Goal: Navigation & Orientation: Find specific page/section

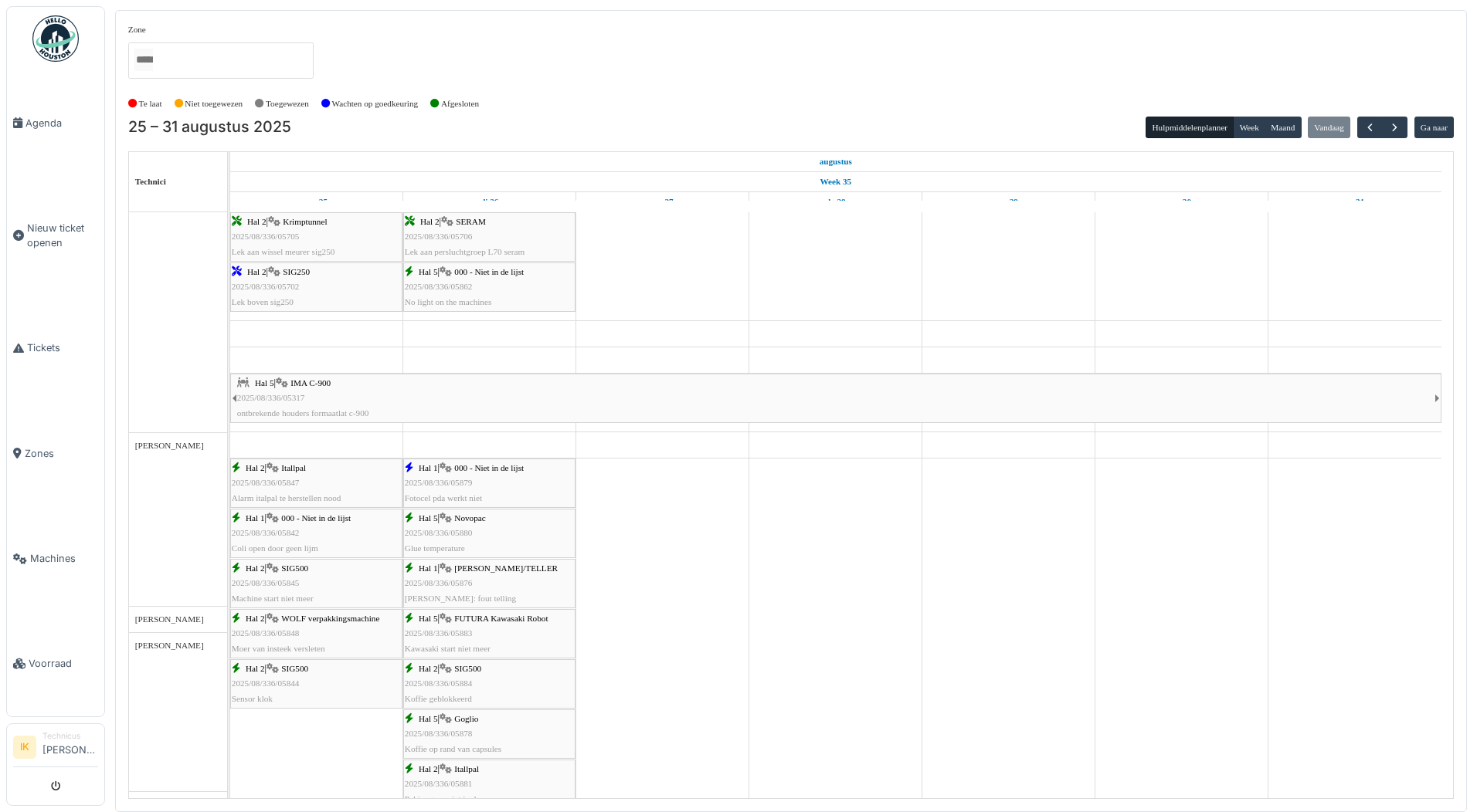
scroll to position [385, 0]
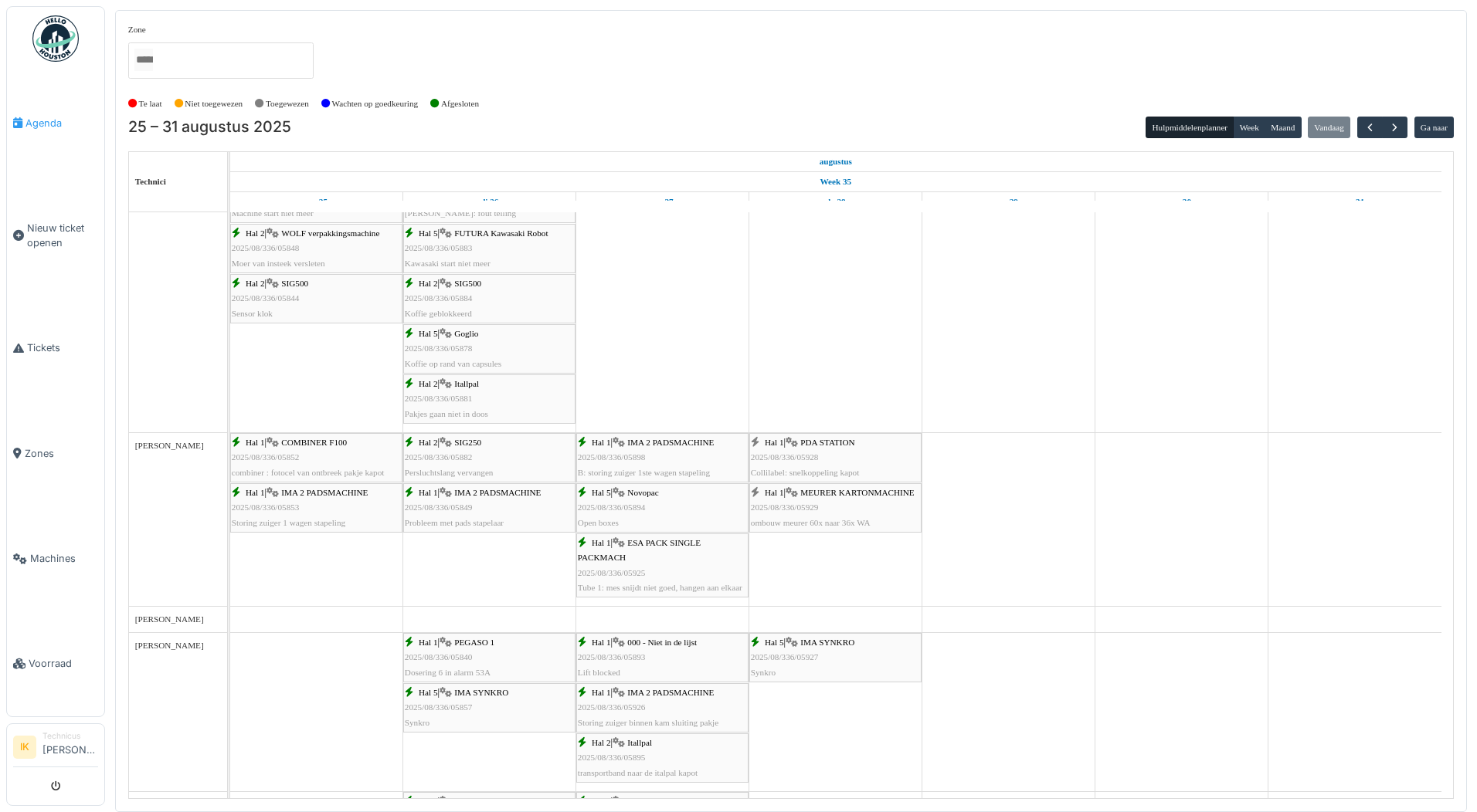
click at [41, 119] on span "Agenda" at bounding box center [62, 123] width 73 height 14
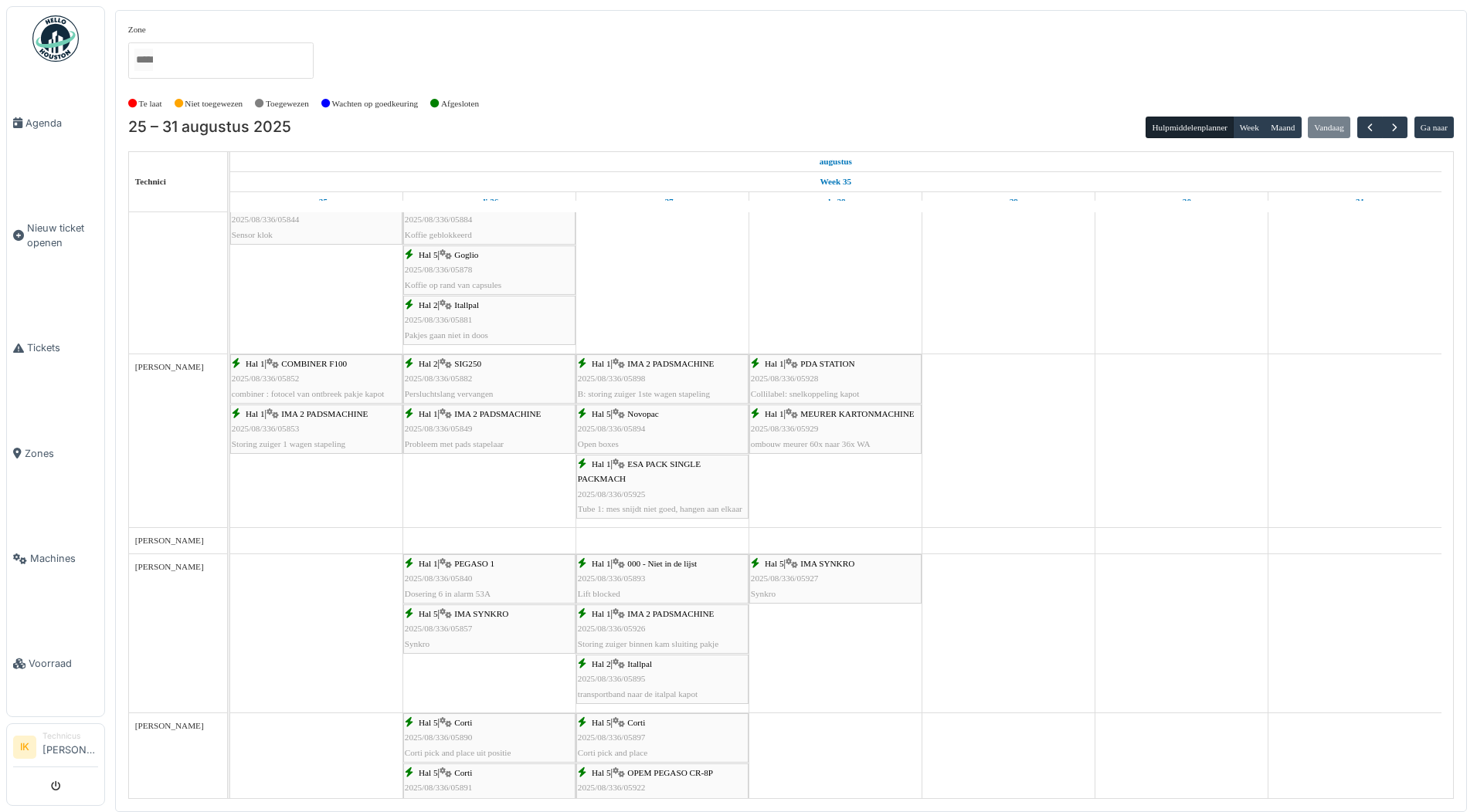
scroll to position [464, 0]
click at [822, 586] on div "Hal 5 | IMA SYNKRO 2025/08/336/05927 Synkro" at bounding box center [836, 579] width 170 height 45
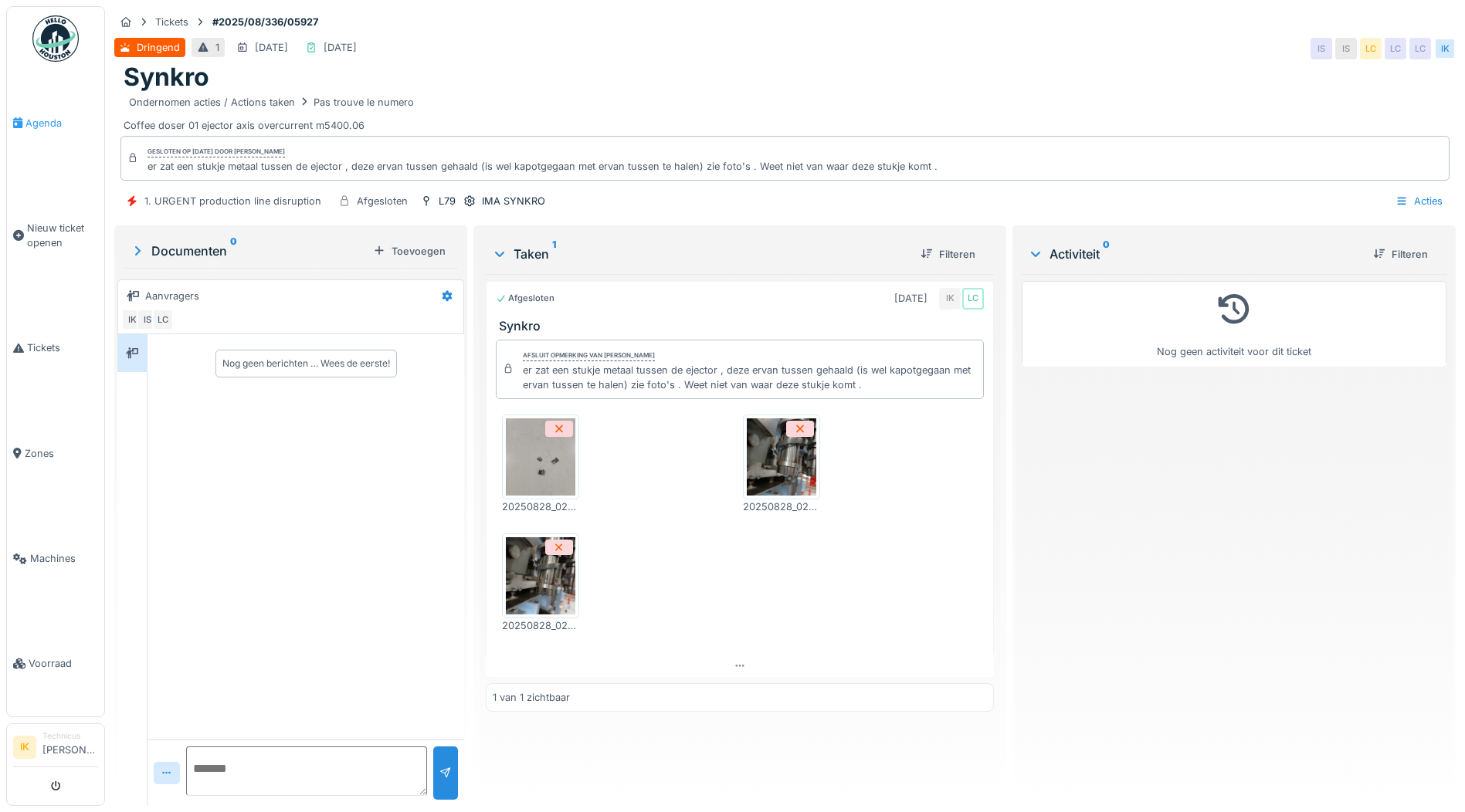
click at [50, 121] on span "Agenda" at bounding box center [62, 123] width 73 height 14
